Goal: Information Seeking & Learning: Find specific page/section

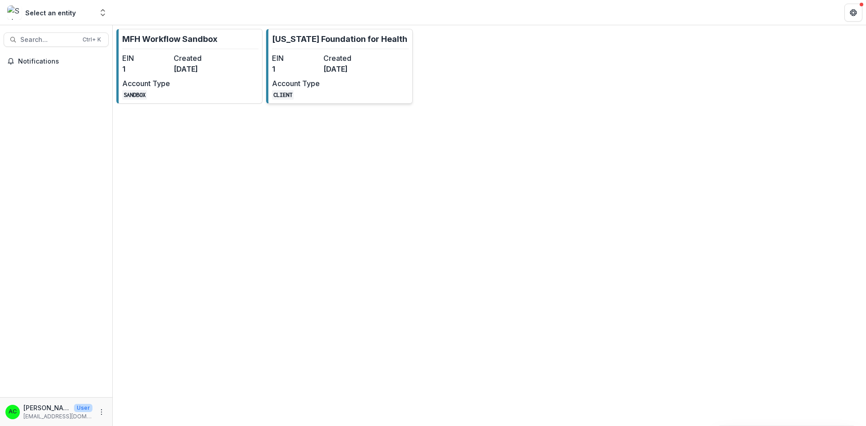
click at [342, 74] on dd "[DATE]" at bounding box center [347, 69] width 48 height 11
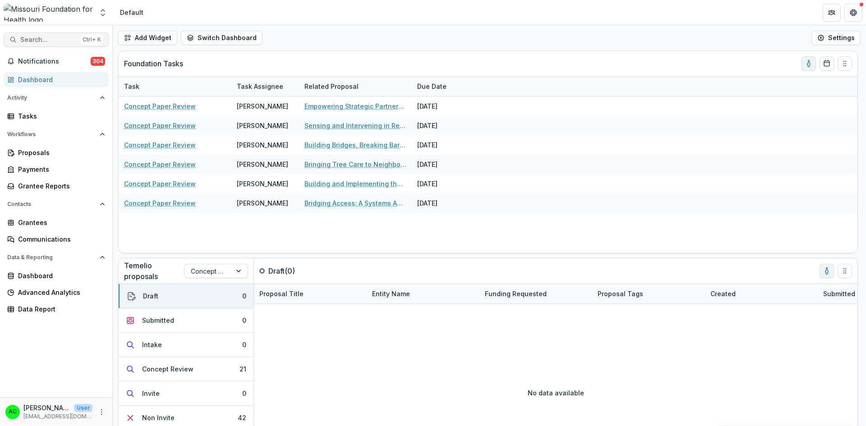
click at [46, 37] on span "Search..." at bounding box center [48, 40] width 57 height 8
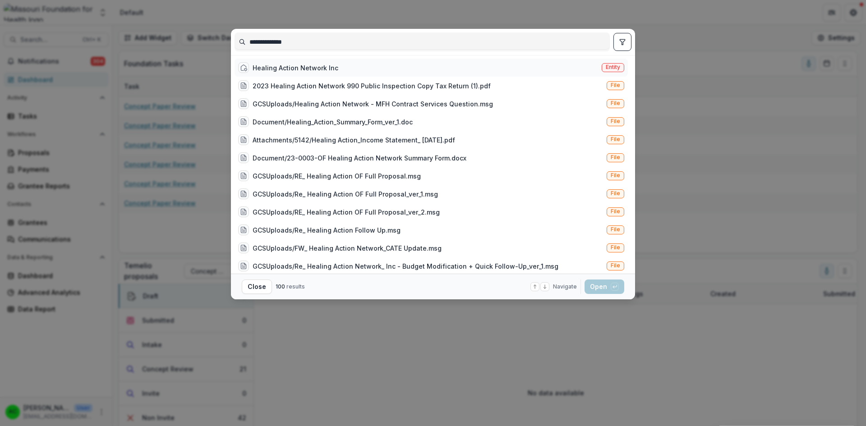
type input "**********"
click at [309, 72] on div "Healing Action Network Inc" at bounding box center [296, 67] width 86 height 9
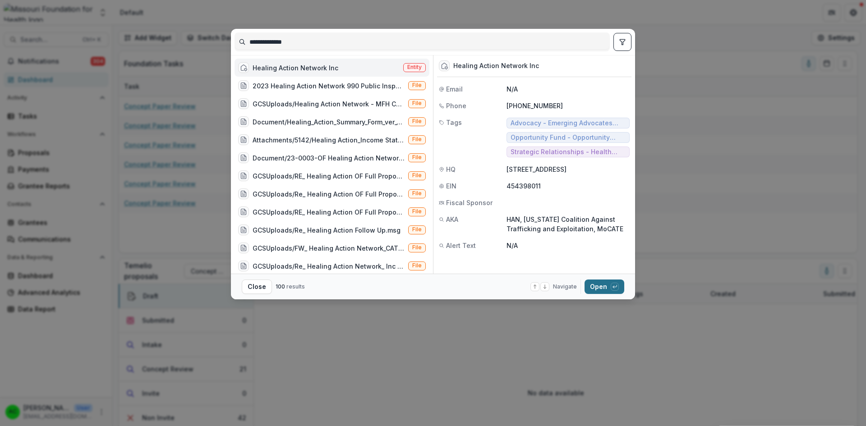
click at [600, 287] on button "Open with enter key" at bounding box center [605, 287] width 40 height 14
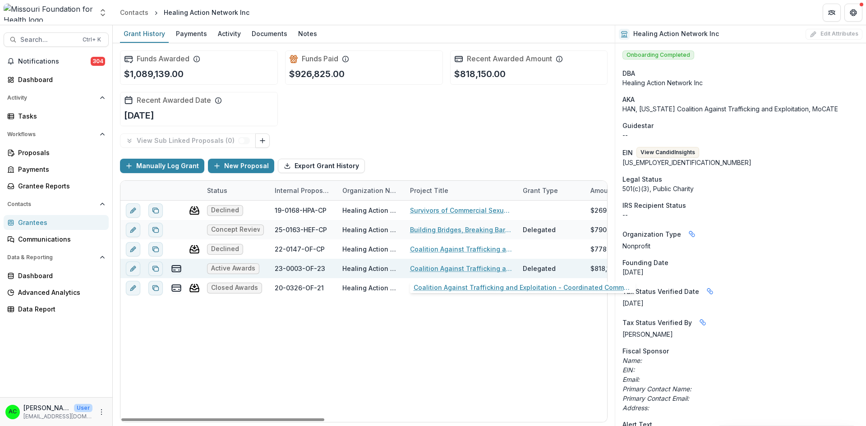
click at [426, 270] on link "Coalition Against Trafficking and Exploitation - Coordinated Community Response" at bounding box center [461, 268] width 102 height 9
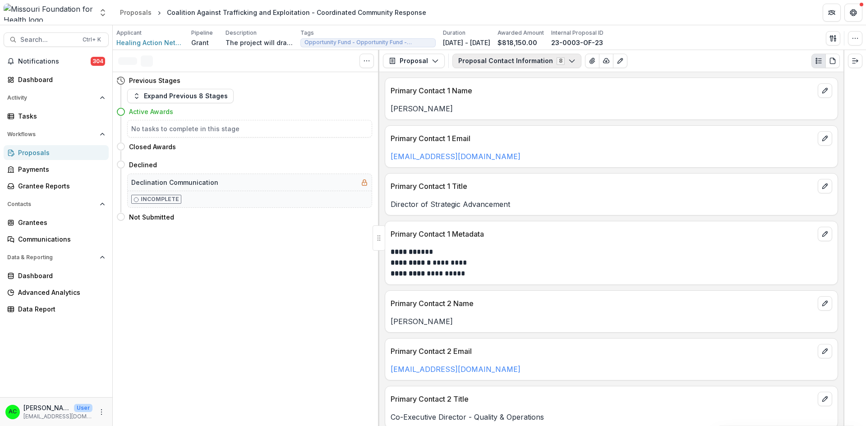
click at [485, 65] on button "Proposal Contact Information 8" at bounding box center [516, 61] width 129 height 14
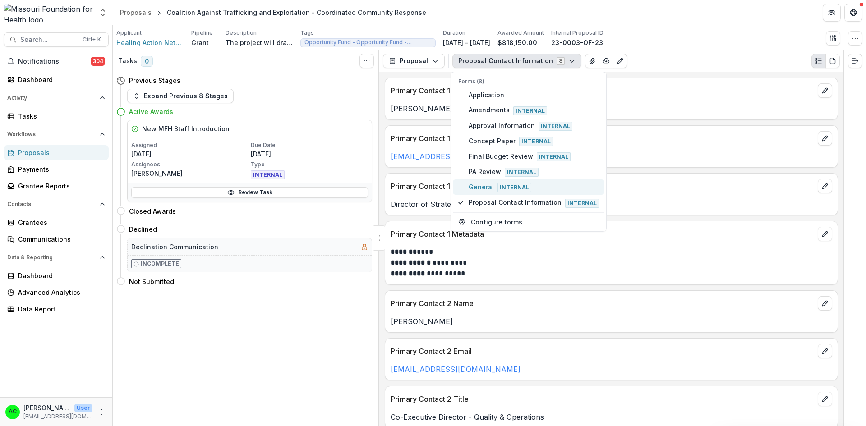
click at [476, 190] on span "General Internal" at bounding box center [534, 187] width 130 height 10
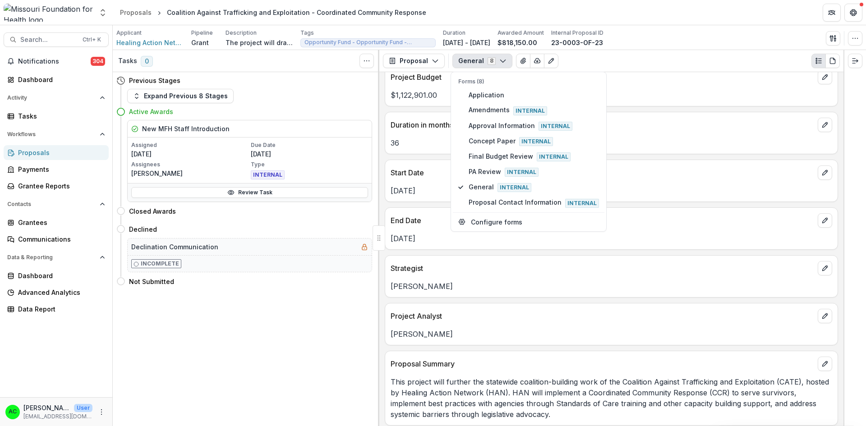
scroll to position [448, 0]
